Goal: Task Accomplishment & Management: Manage account settings

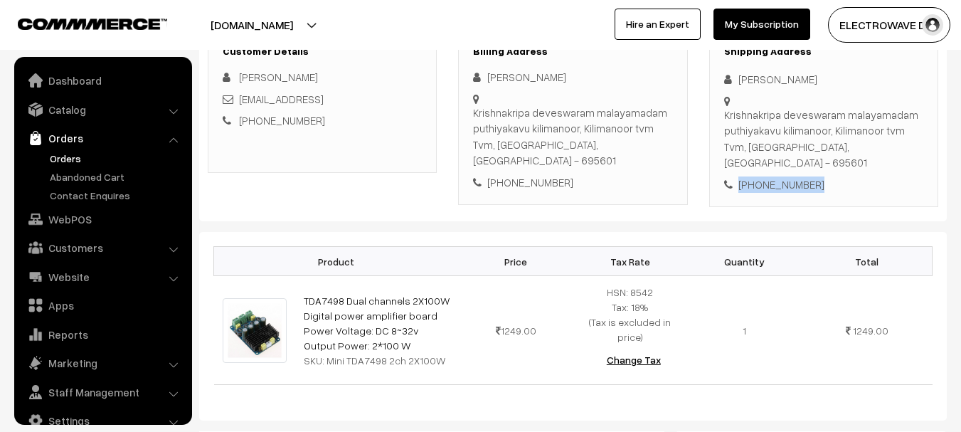
scroll to position [23, 0]
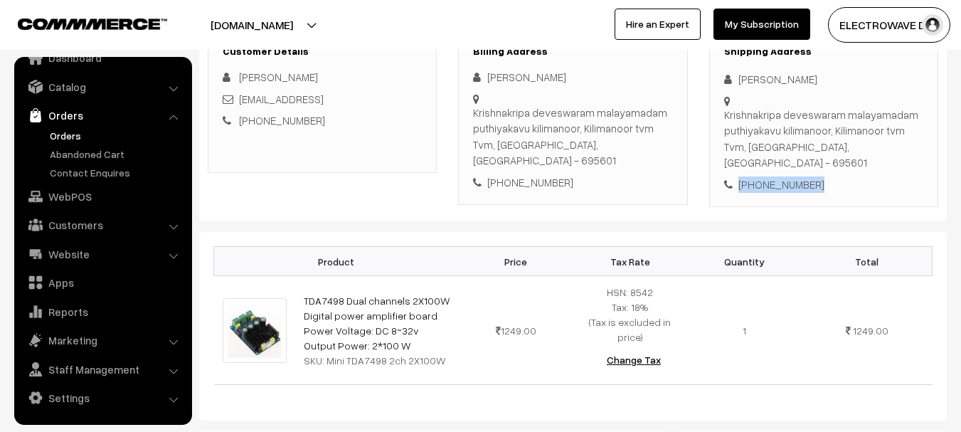
click at [58, 129] on link "Orders" at bounding box center [116, 135] width 141 height 15
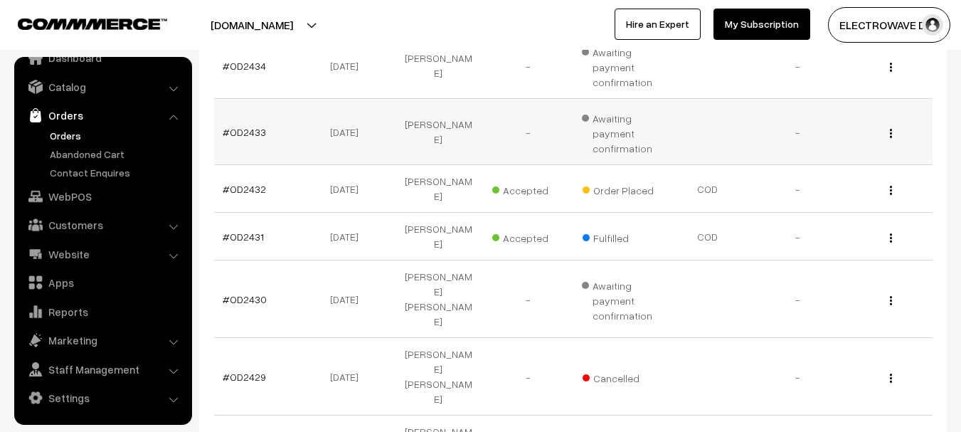
scroll to position [356, 0]
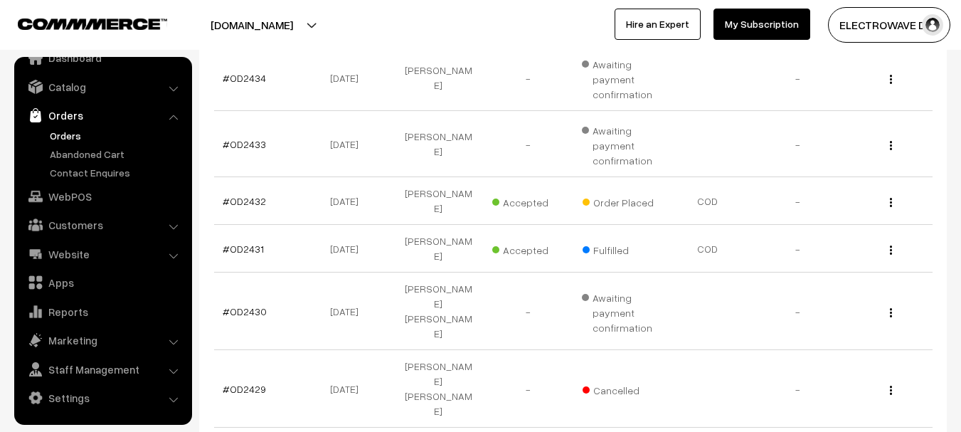
click at [55, 139] on link "Orders" at bounding box center [116, 135] width 141 height 15
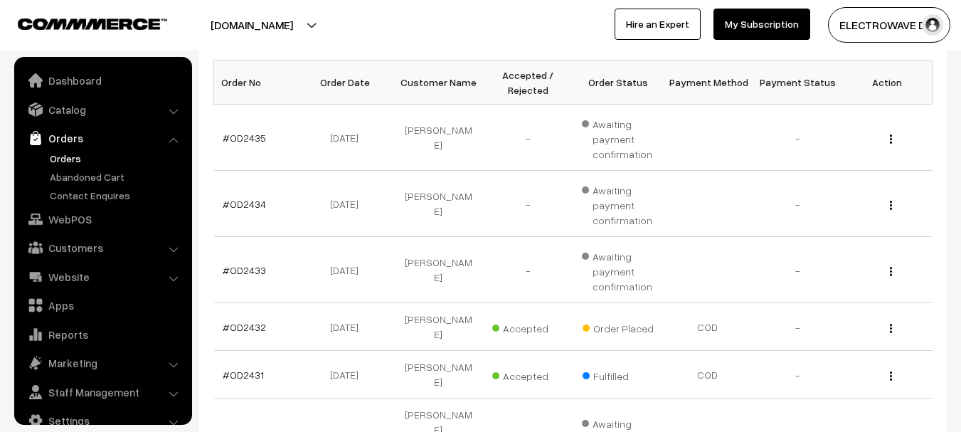
scroll to position [23, 0]
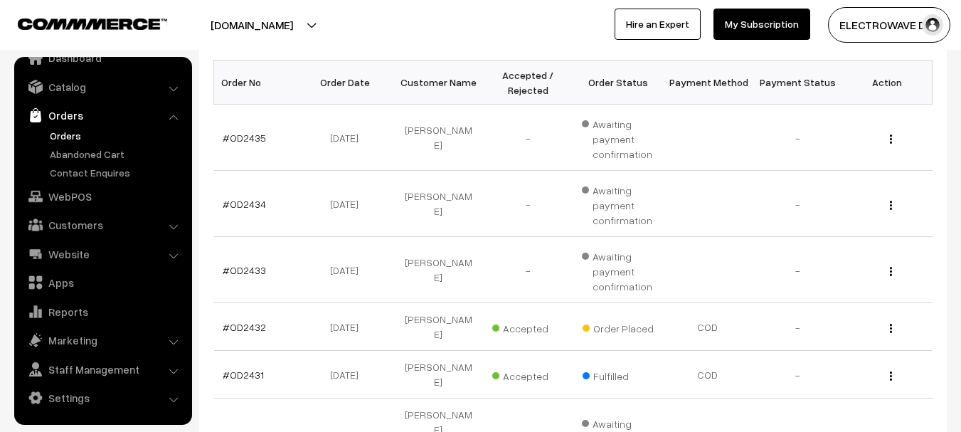
click at [282, 35] on button "[DOMAIN_NAME]" at bounding box center [252, 25] width 182 height 36
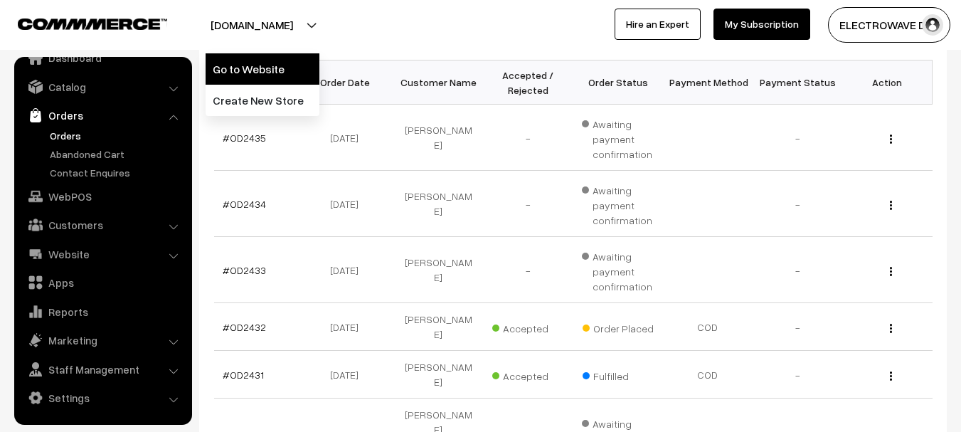
click at [259, 63] on link "Go to Website" at bounding box center [263, 68] width 114 height 31
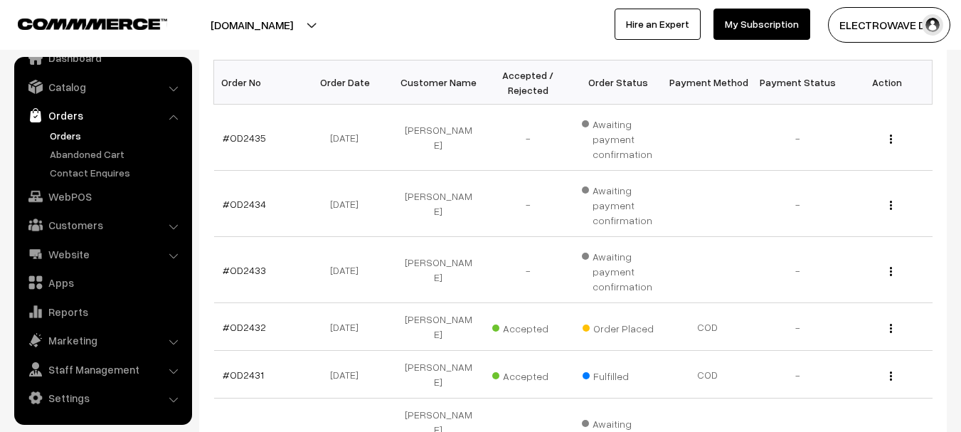
click at [65, 134] on link "Orders" at bounding box center [116, 135] width 141 height 15
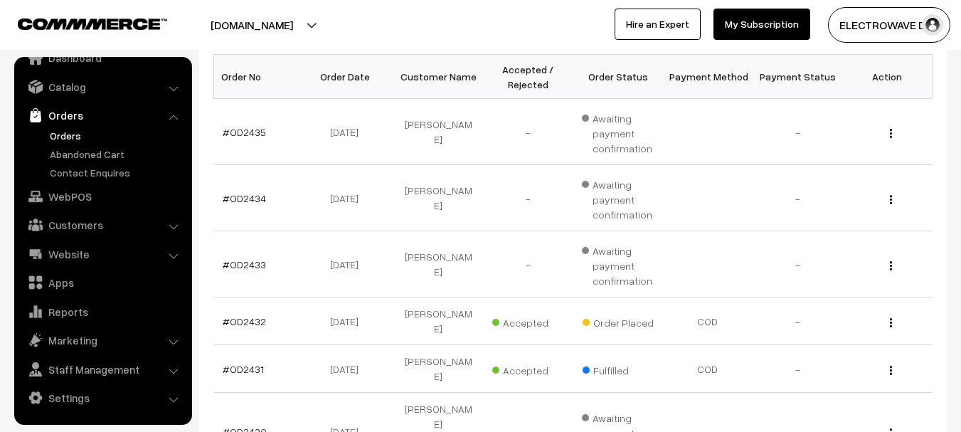
scroll to position [213, 0]
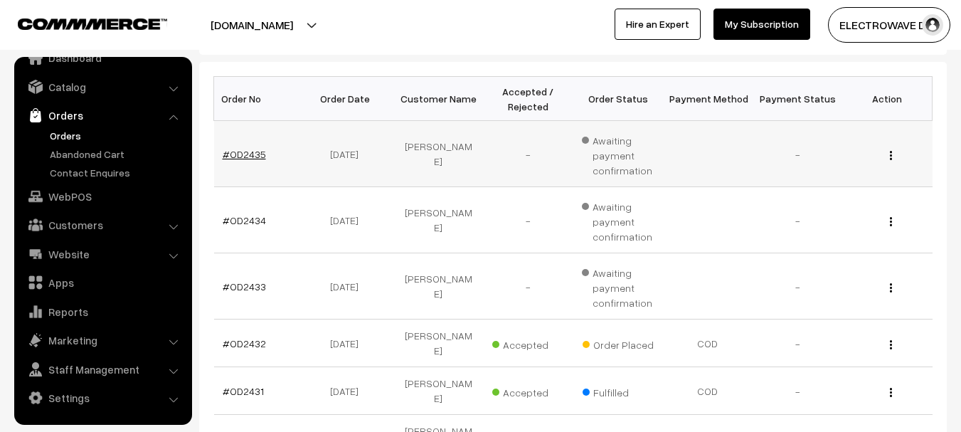
click at [249, 156] on link "#OD2435" at bounding box center [244, 154] width 43 height 12
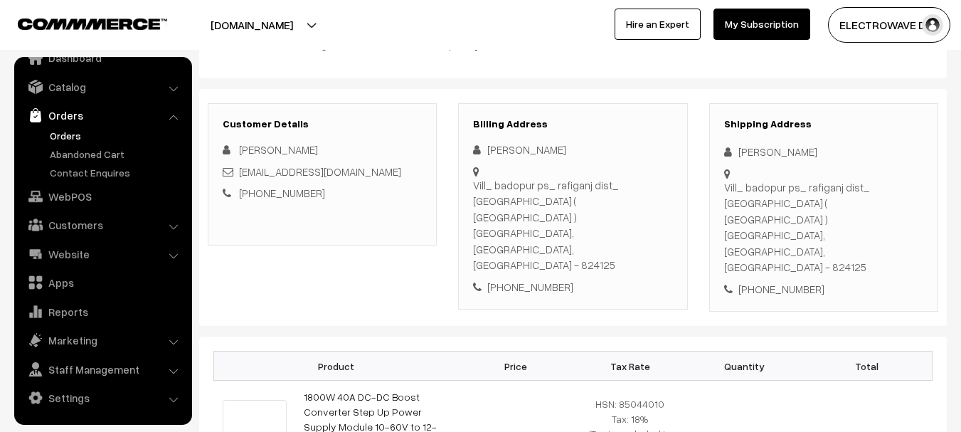
scroll to position [139, 0]
click at [70, 141] on link "Orders" at bounding box center [116, 135] width 141 height 15
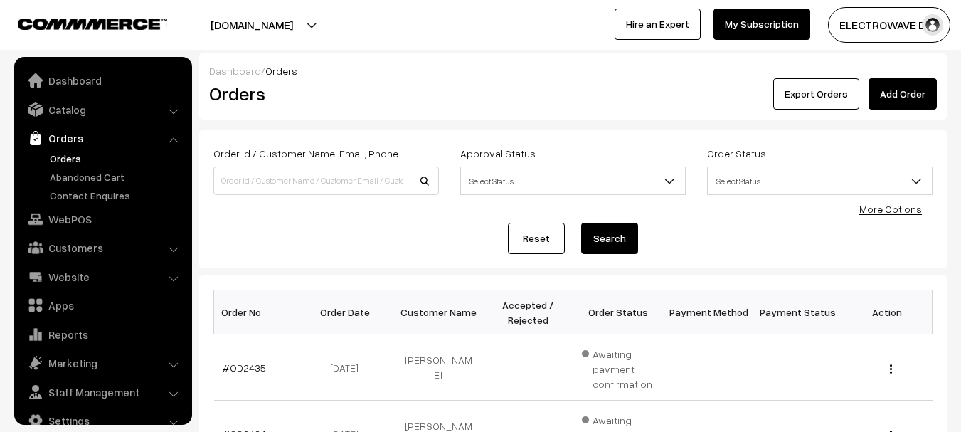
scroll to position [23, 0]
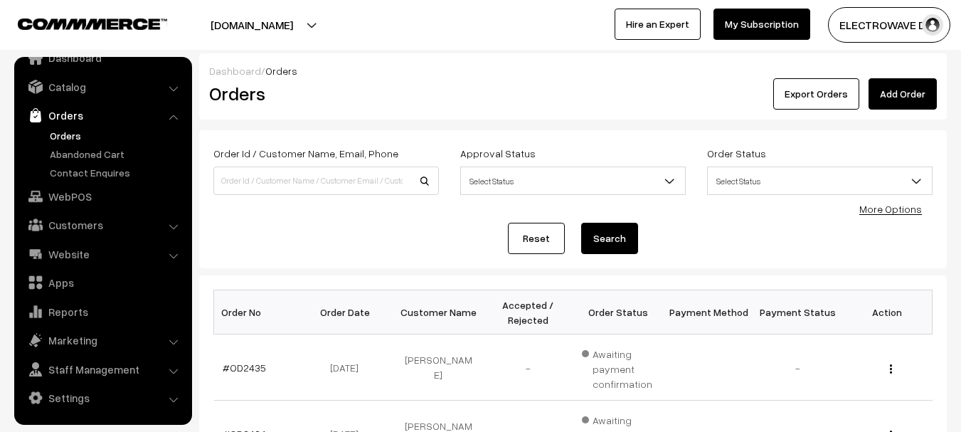
click at [68, 128] on link "Orders" at bounding box center [116, 135] width 141 height 15
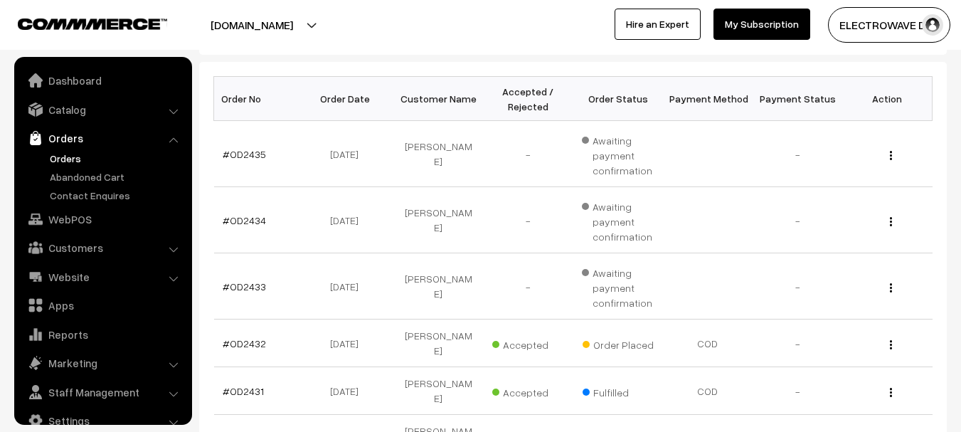
scroll to position [23, 0]
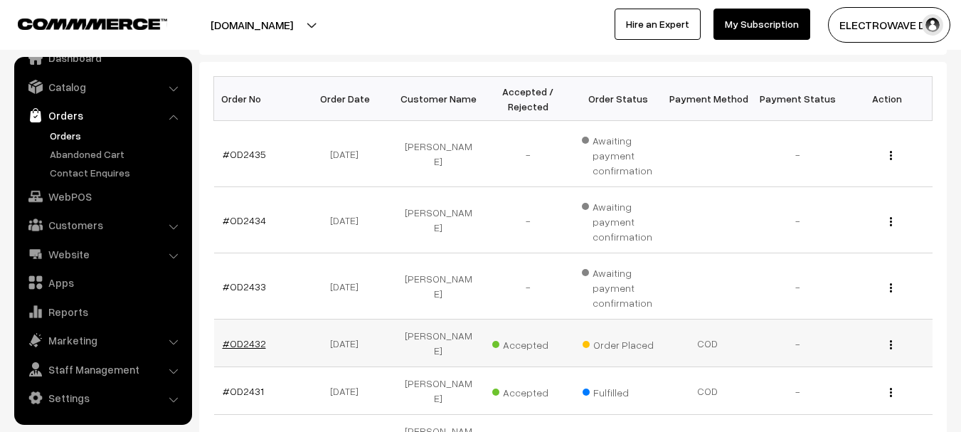
click at [240, 340] on link "#OD2432" at bounding box center [244, 343] width 43 height 12
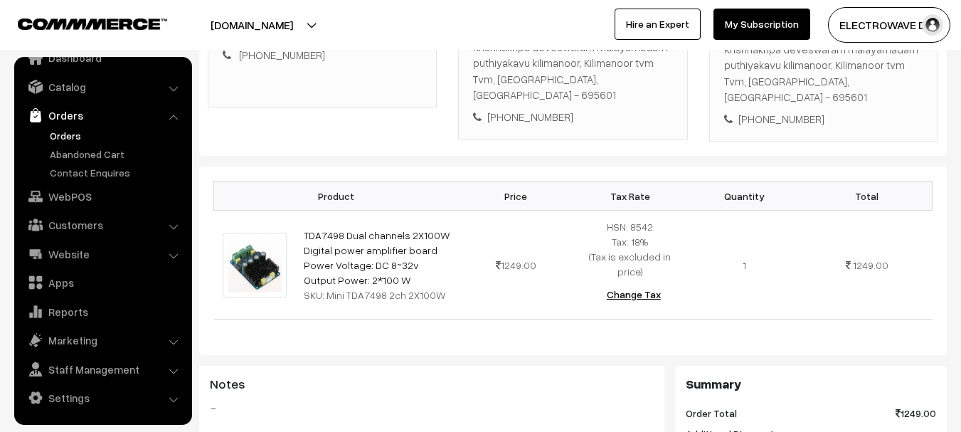
scroll to position [284, 0]
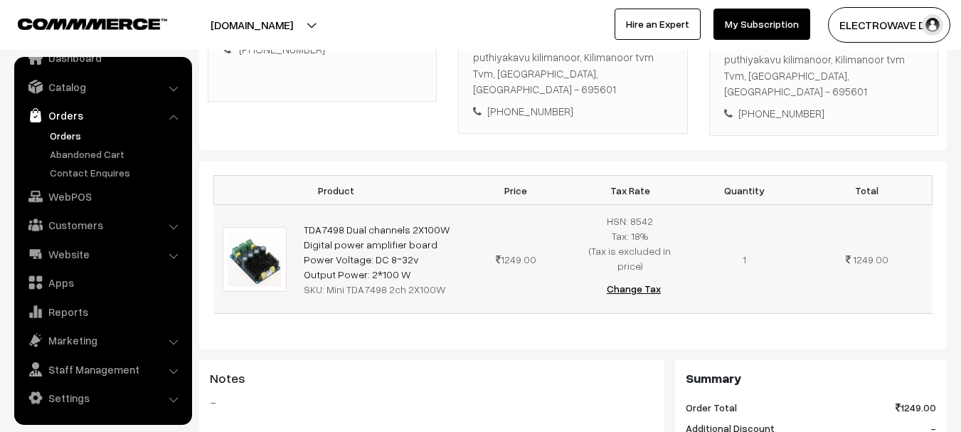
click at [308, 282] on div "SKU: Mini TDA7498 2ch 2X100W" at bounding box center [377, 289] width 146 height 15
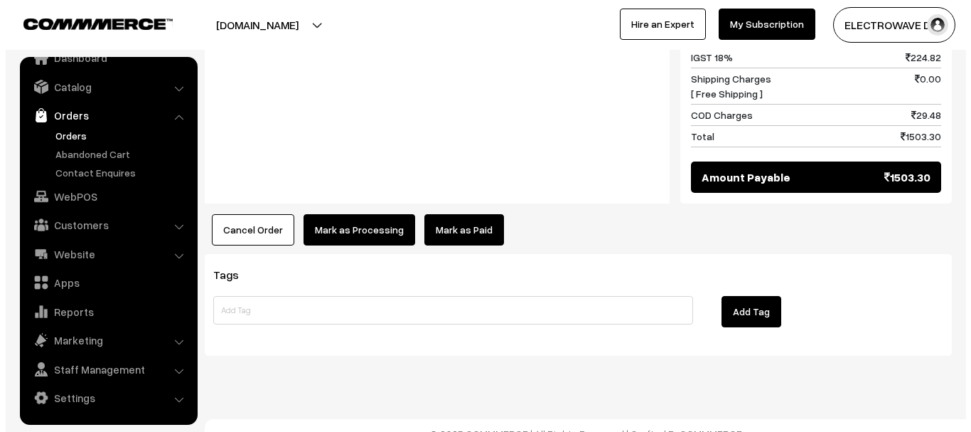
scroll to position [718, 0]
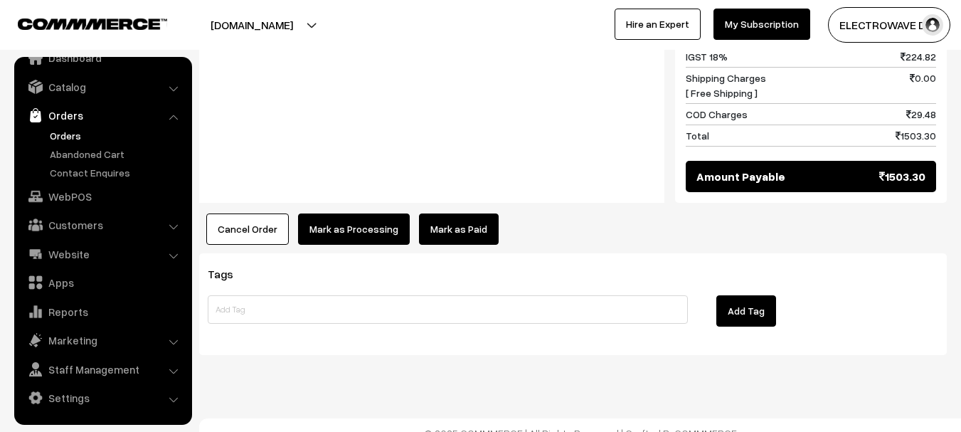
click at [240, 213] on button "Cancel Order" at bounding box center [247, 228] width 82 height 31
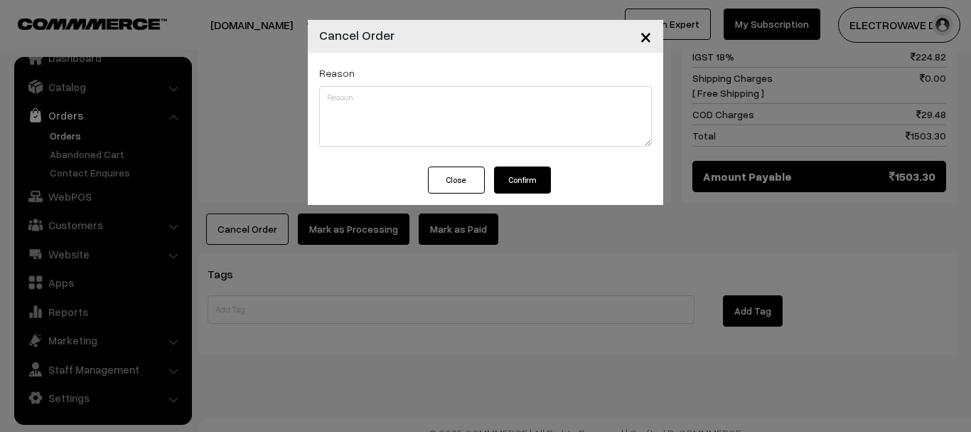
click at [529, 181] on button "Confirm" at bounding box center [522, 179] width 57 height 27
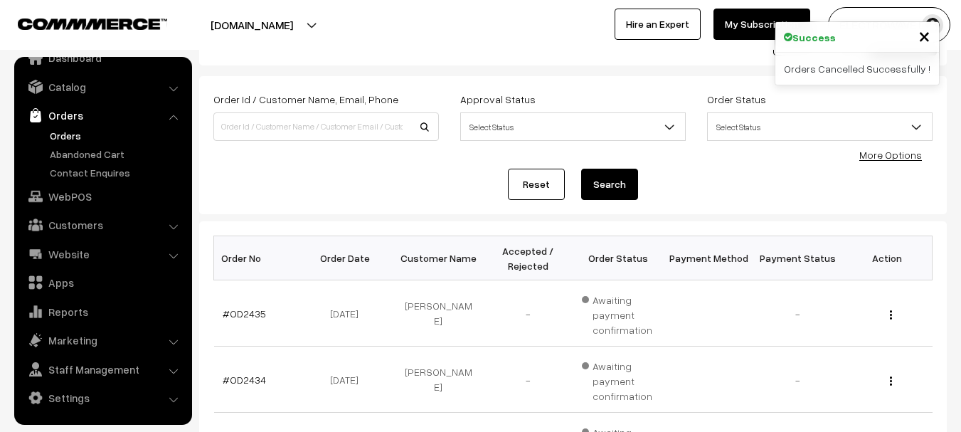
scroll to position [284, 0]
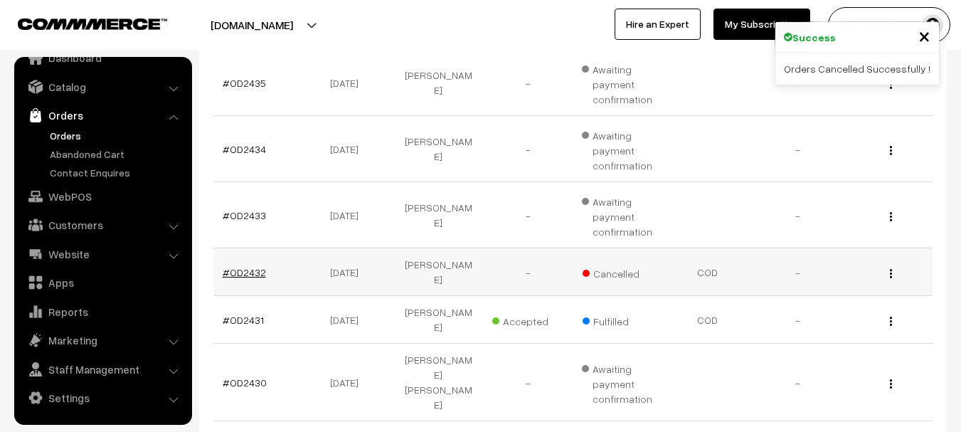
click at [247, 272] on link "#OD2432" at bounding box center [244, 272] width 43 height 12
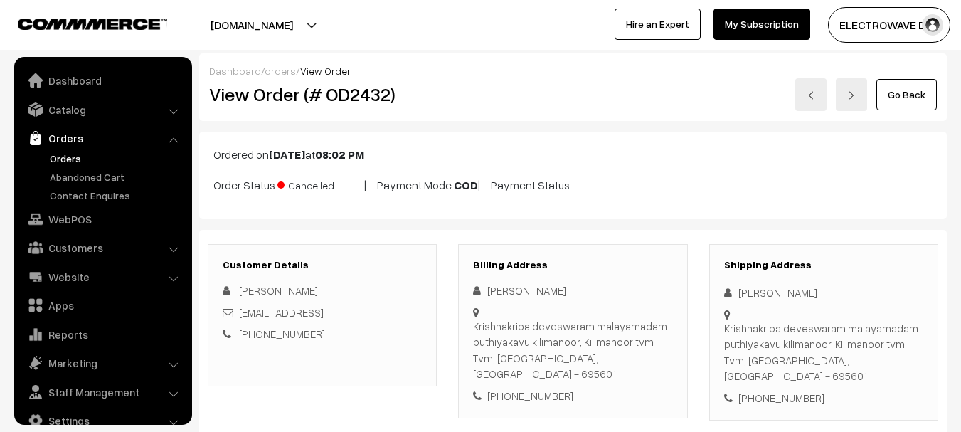
click at [377, 100] on h2 "View Order (# OD2432)" at bounding box center [323, 94] width 228 height 22
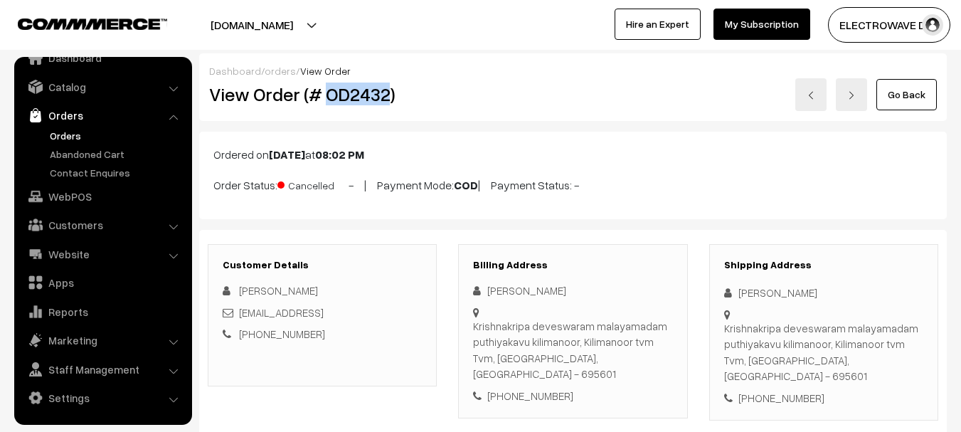
click at [377, 100] on h2 "View Order (# OD2432)" at bounding box center [323, 94] width 228 height 22
copy h2 "OD2432"
copy p "Order Status: Cancelled"
drag, startPoint x: 211, startPoint y: 183, endPoint x: 336, endPoint y: 183, distance: 124.4
click at [336, 183] on div "Ordered on Oct 12, 2025 at 08:02 PM Order Status: Cancelled - | Payment Mode: C…" at bounding box center [572, 175] width 747 height 87
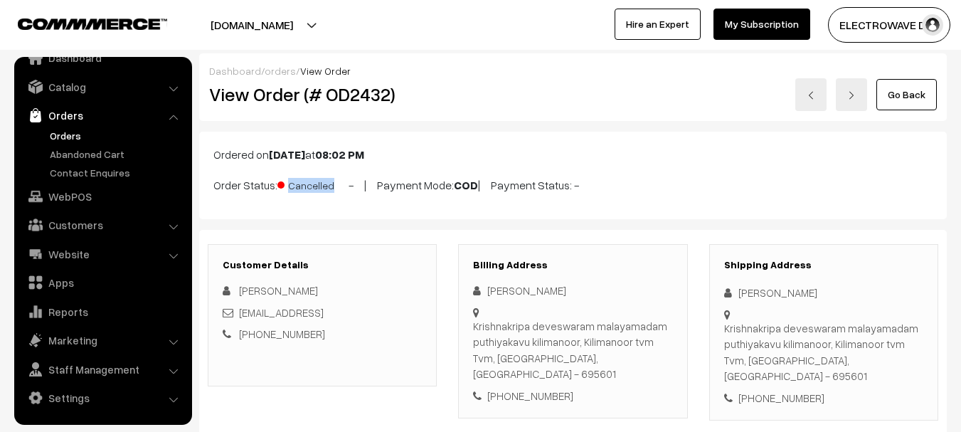
click at [74, 142] on link "Orders" at bounding box center [116, 135] width 141 height 15
